Goal: Transaction & Acquisition: Book appointment/travel/reservation

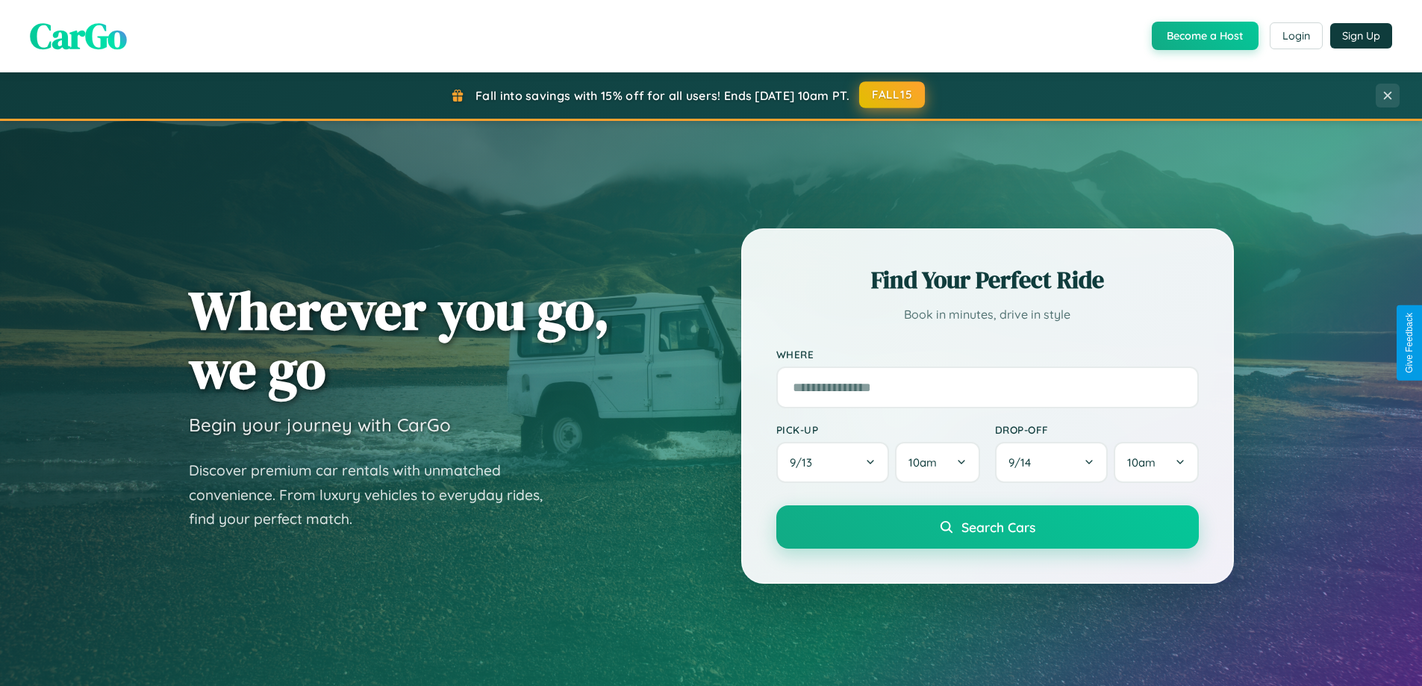
click at [893, 95] on button "FALL15" at bounding box center [892, 94] width 66 height 27
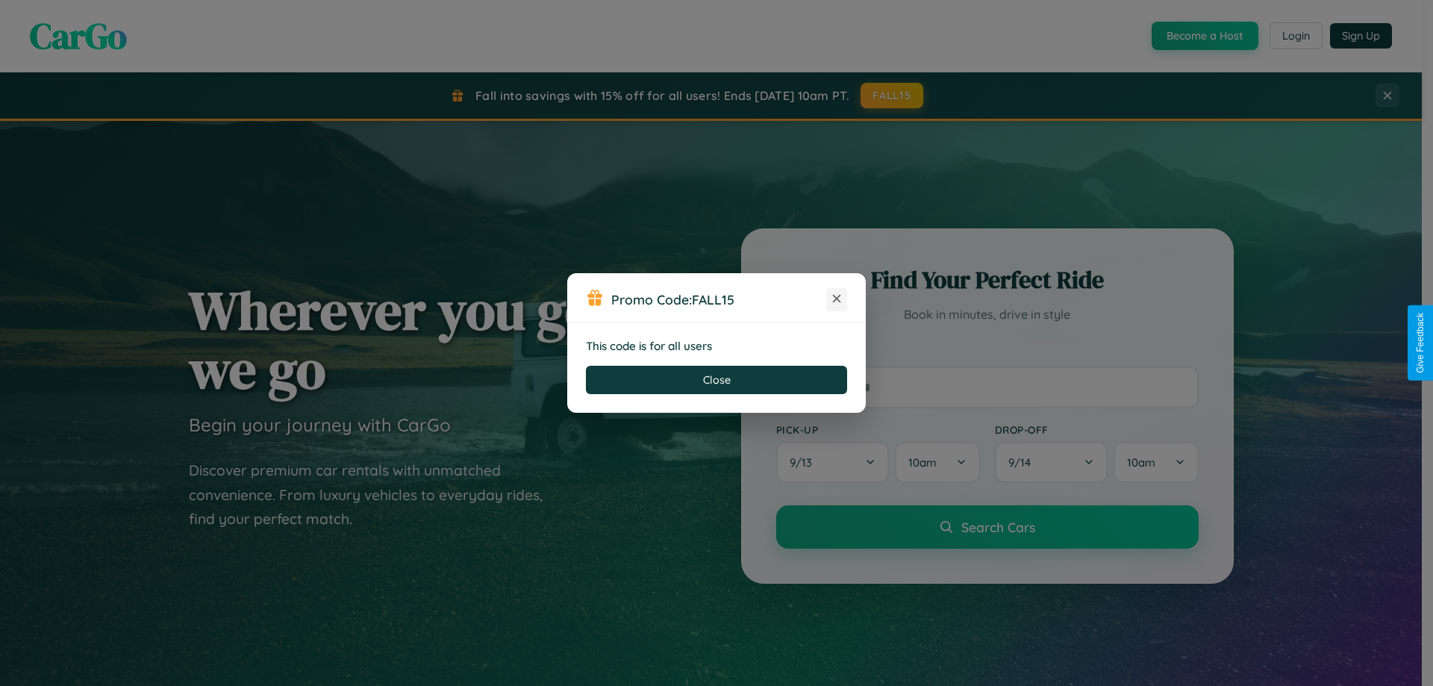
click at [837, 299] on icon at bounding box center [836, 298] width 15 height 15
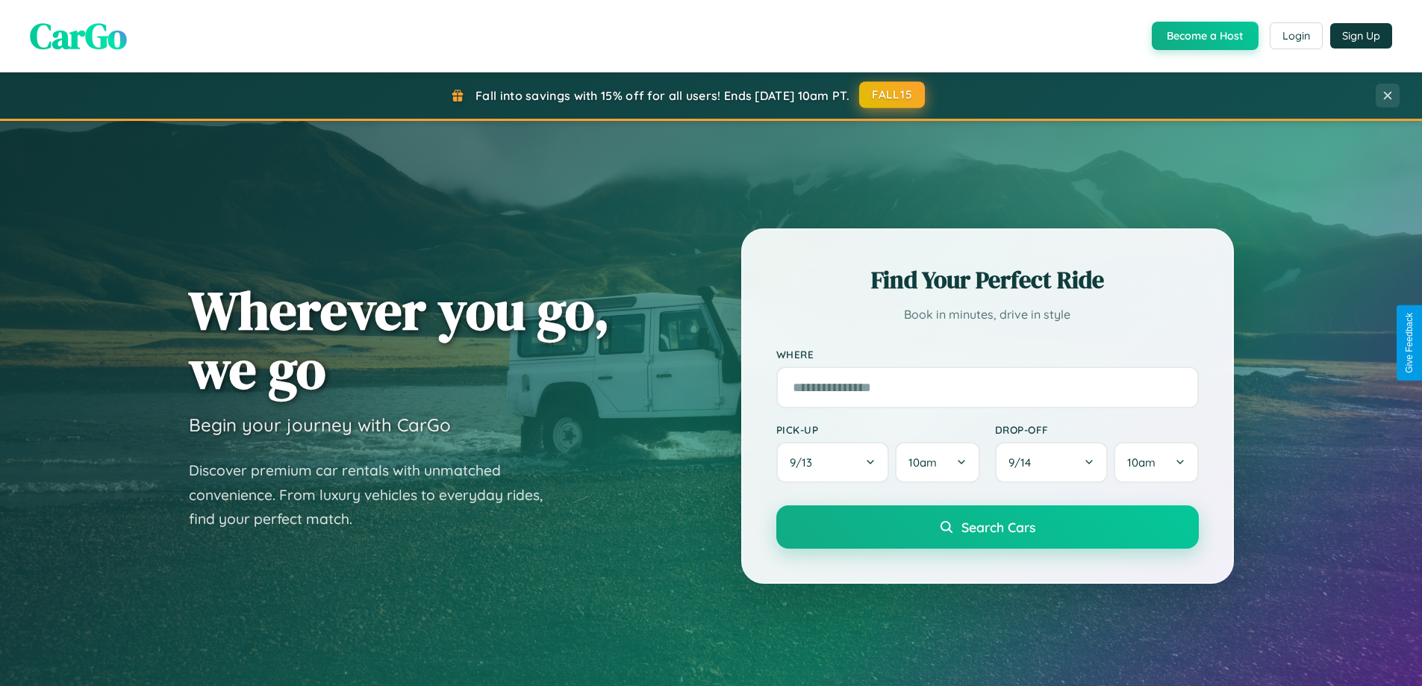
click at [893, 95] on button "FALL15" at bounding box center [892, 94] width 66 height 27
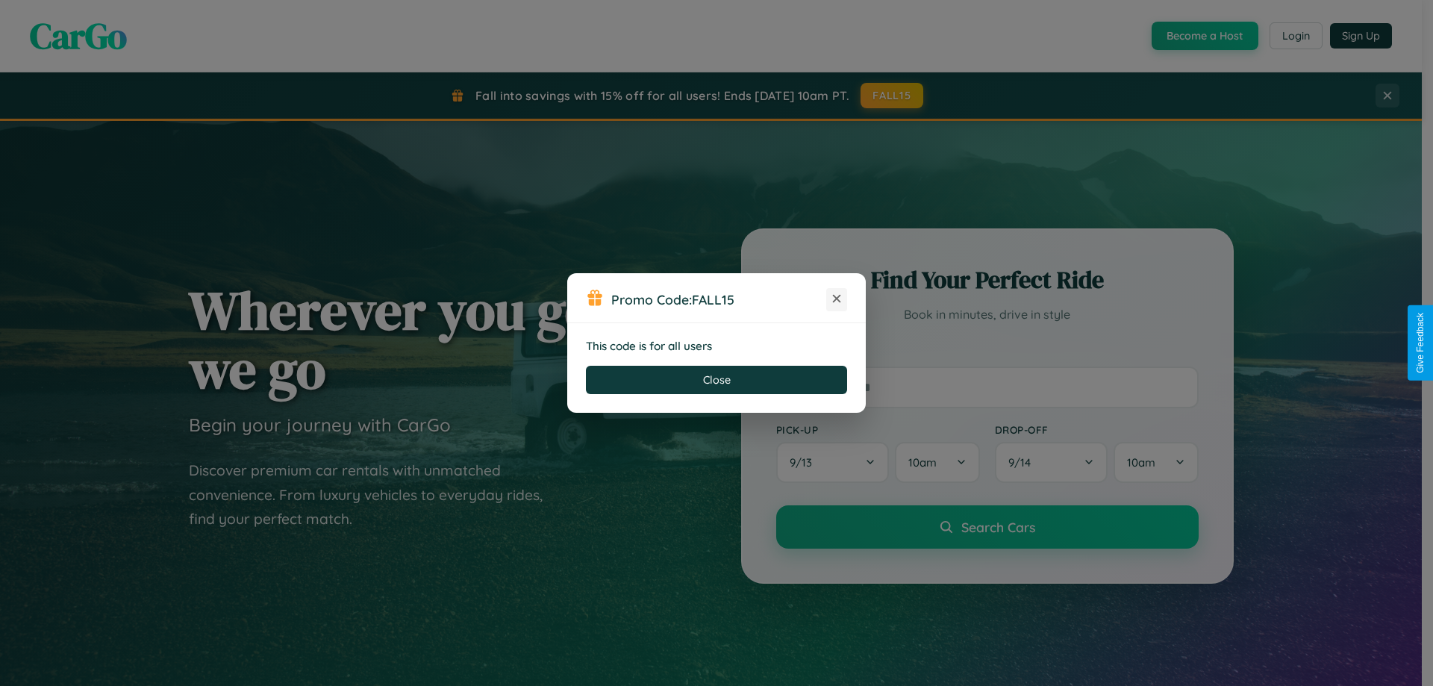
click at [837, 299] on icon at bounding box center [836, 298] width 15 height 15
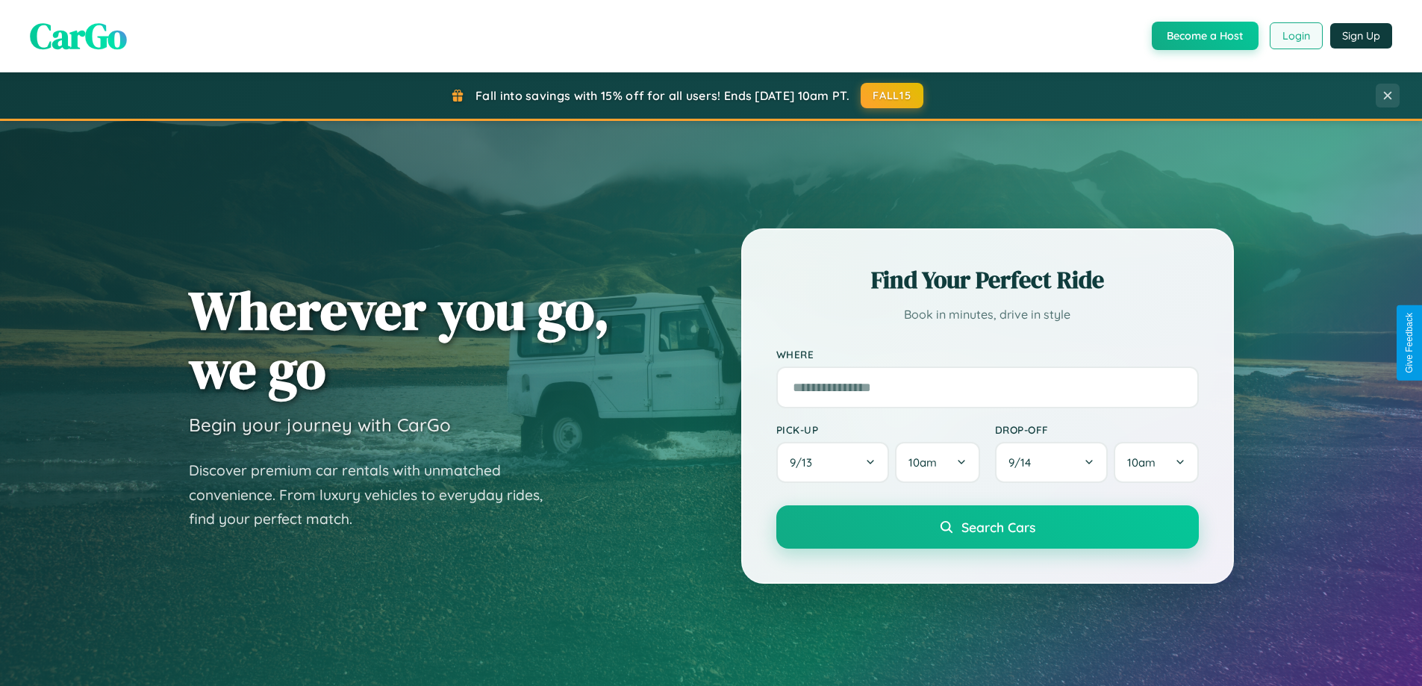
click at [1295, 36] on button "Login" at bounding box center [1296, 35] width 53 height 27
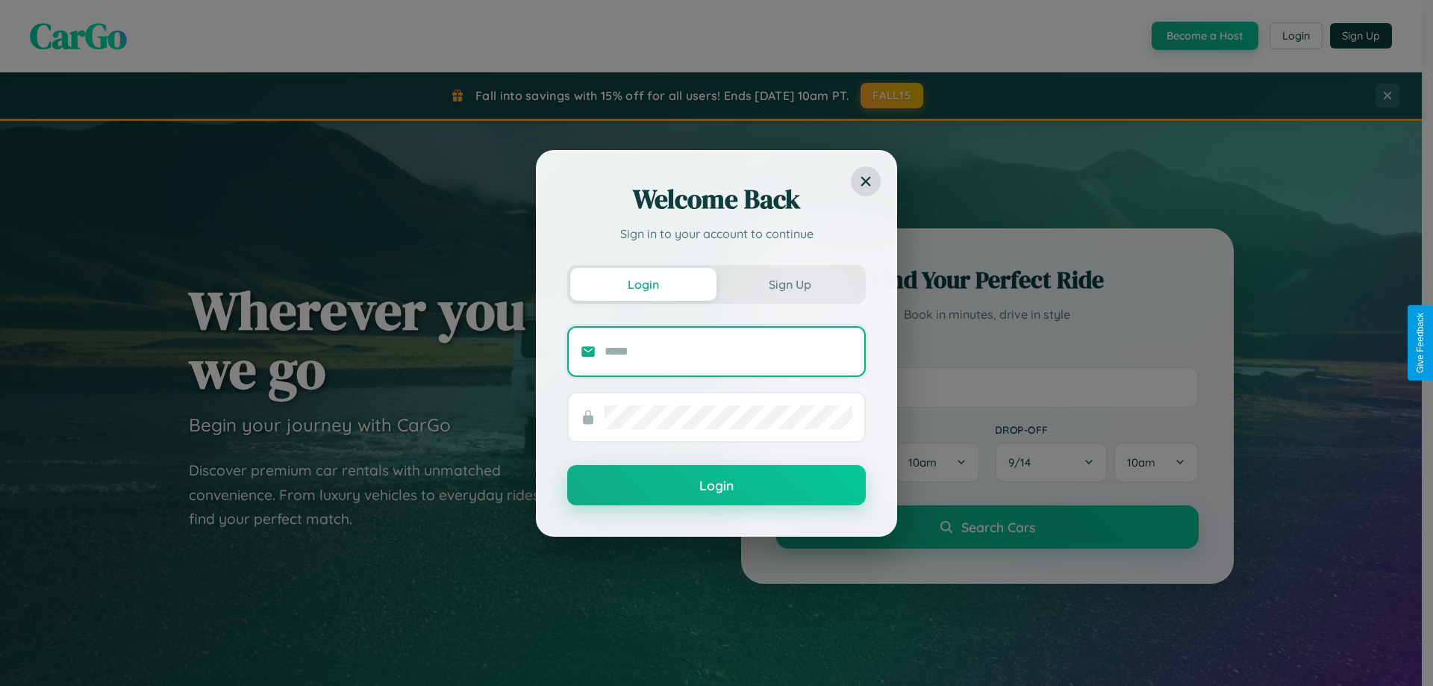
click at [728, 351] on input "text" at bounding box center [729, 352] width 248 height 24
type input "**********"
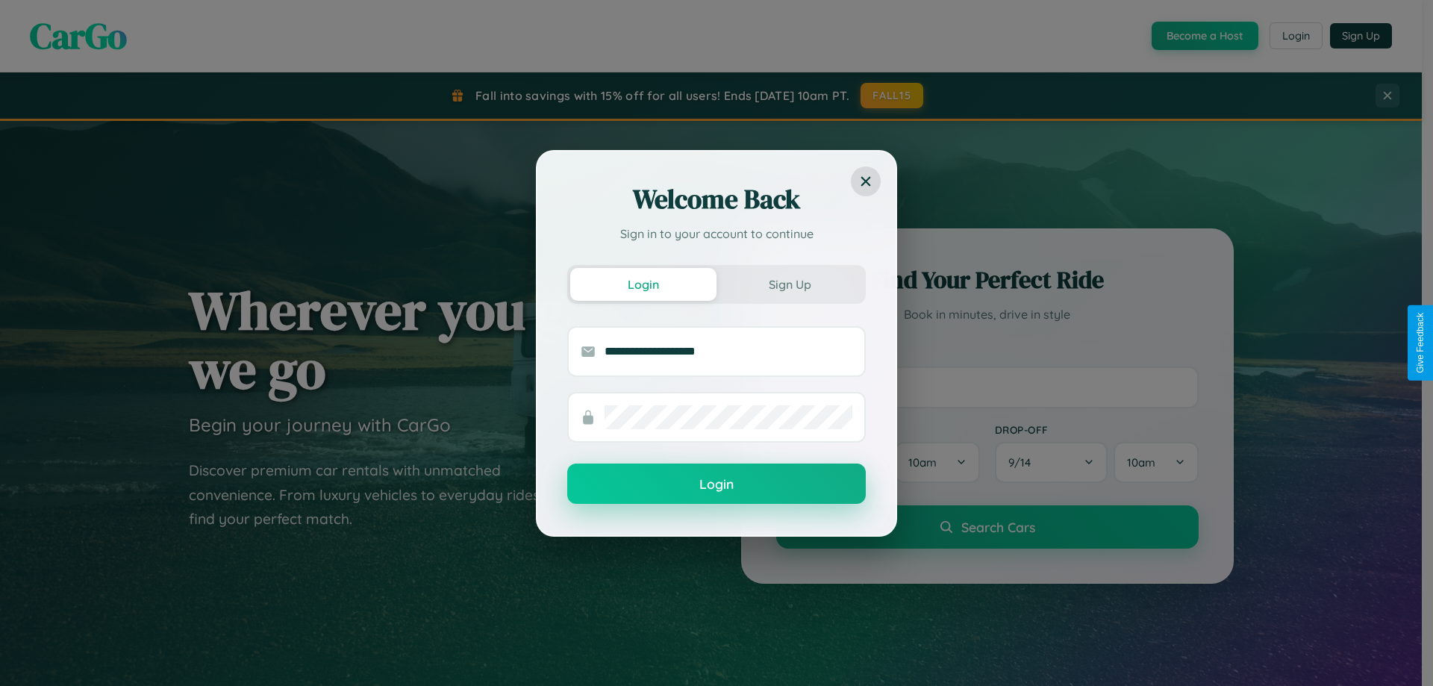
click at [716, 484] on button "Login" at bounding box center [716, 483] width 299 height 40
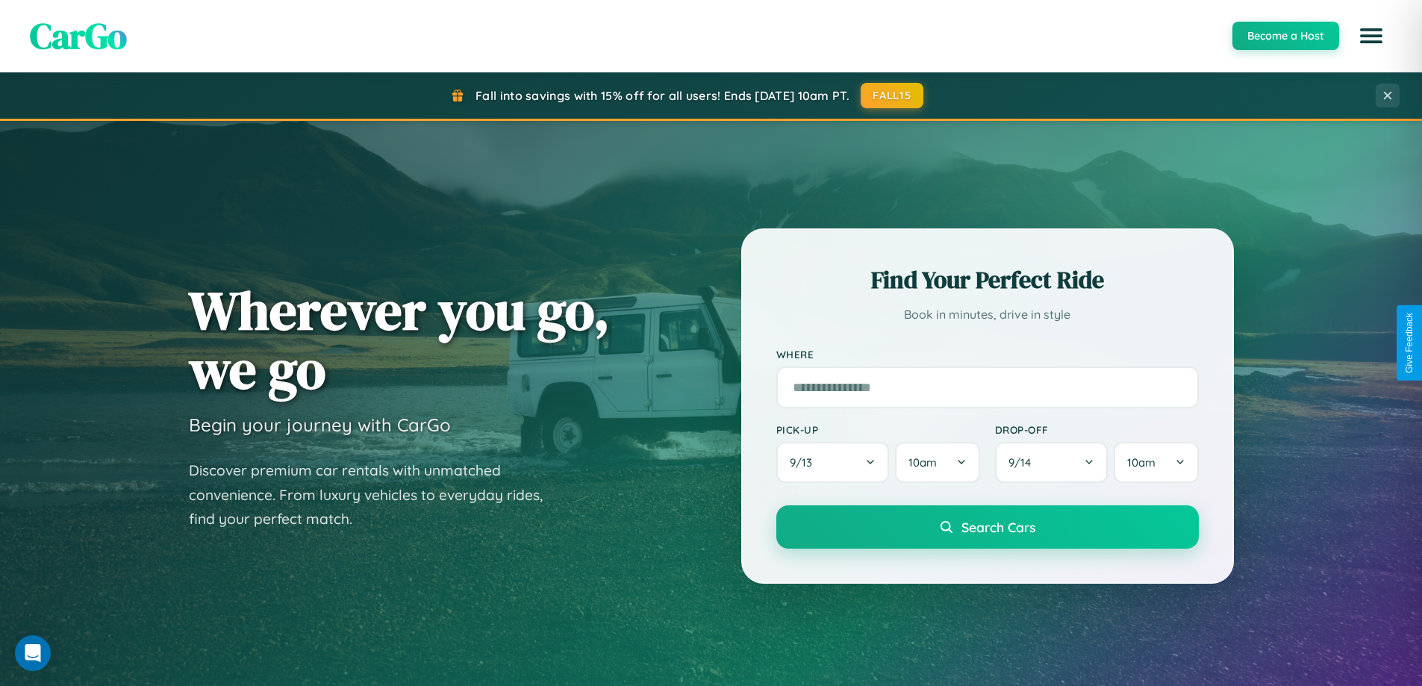
scroll to position [2398, 0]
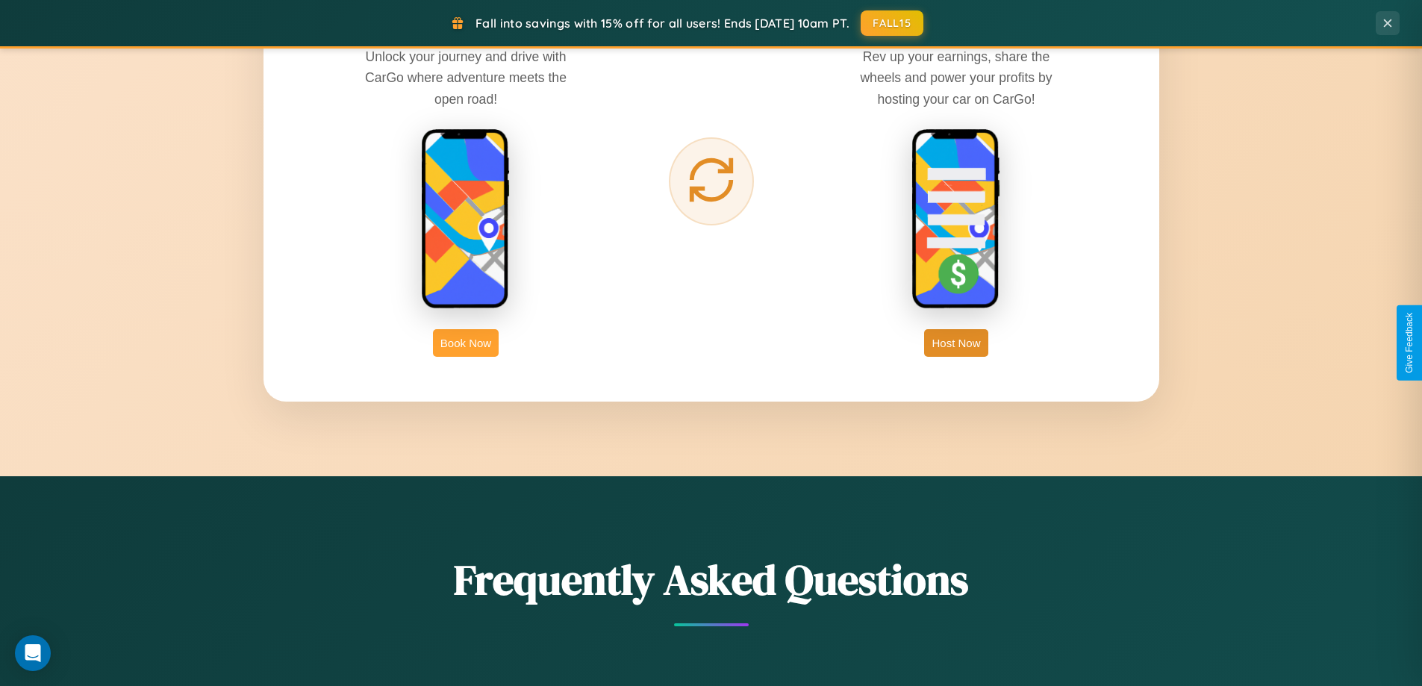
click at [466, 343] on button "Book Now" at bounding box center [466, 343] width 66 height 28
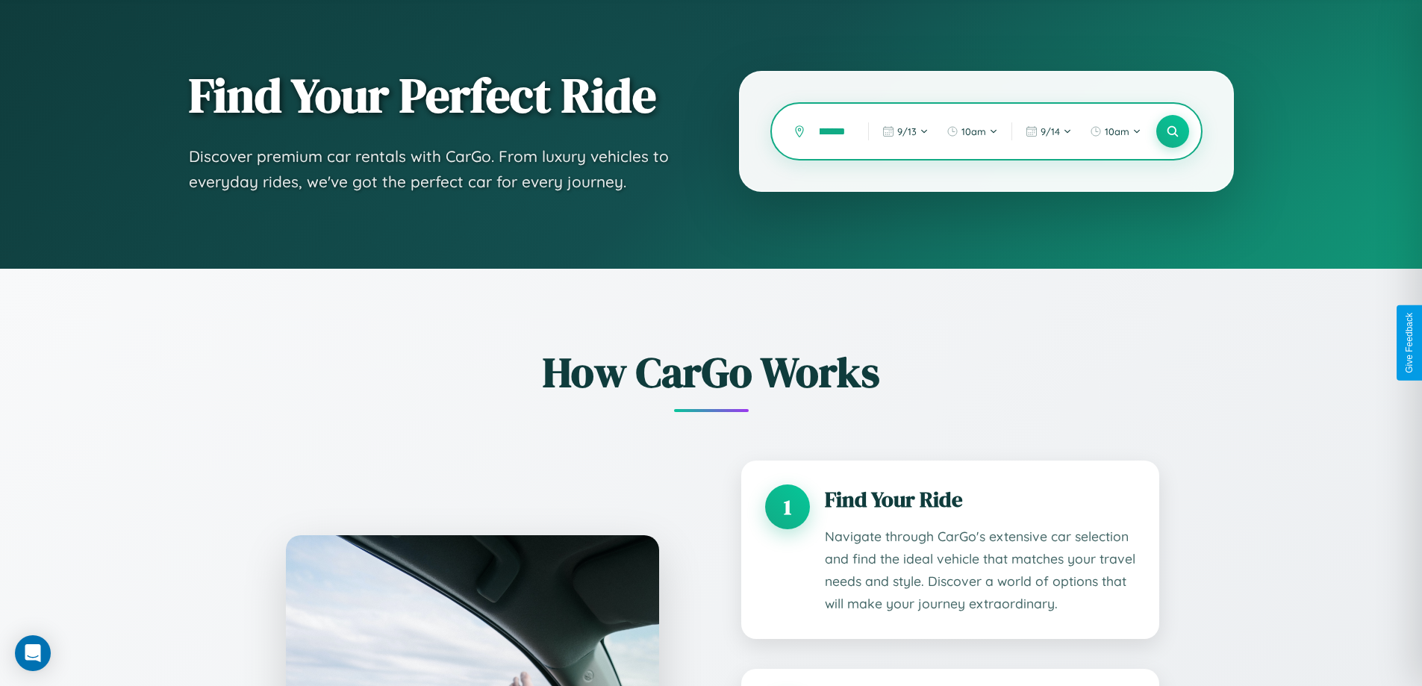
scroll to position [0, 27]
type input "*********"
